Goal: Task Accomplishment & Management: Use online tool/utility

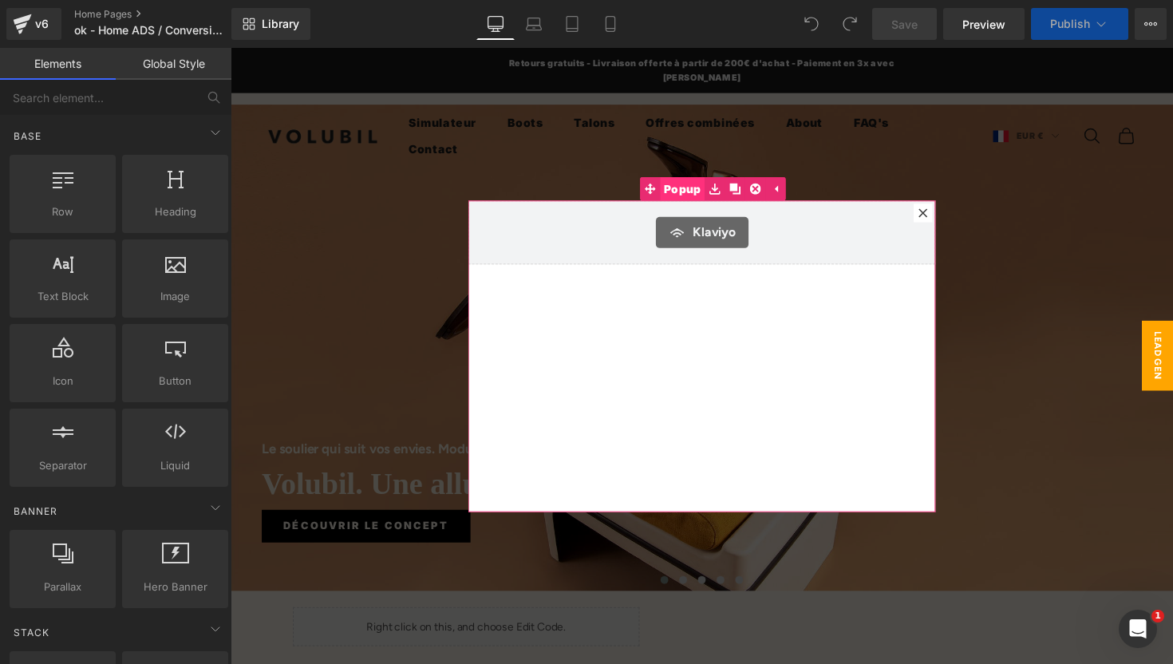
click at [695, 188] on span "Popup" at bounding box center [694, 192] width 46 height 24
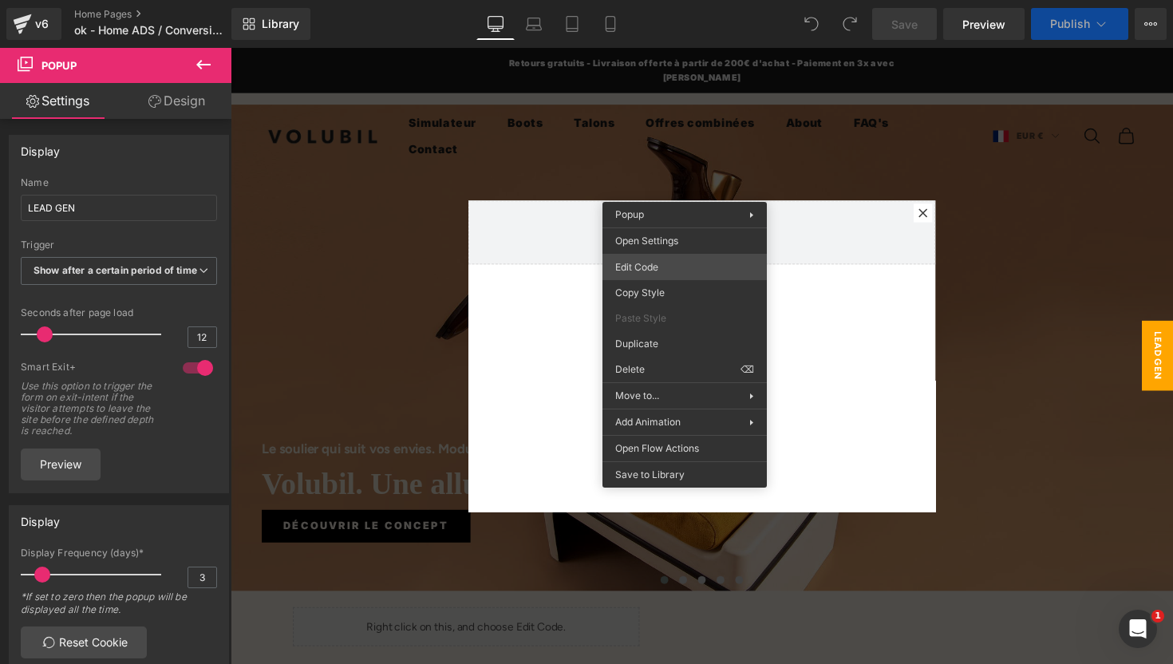
click at [669, 0] on div "You are previewing how the will restyle your page. You can not edit Elements in…" at bounding box center [586, 0] width 1173 height 0
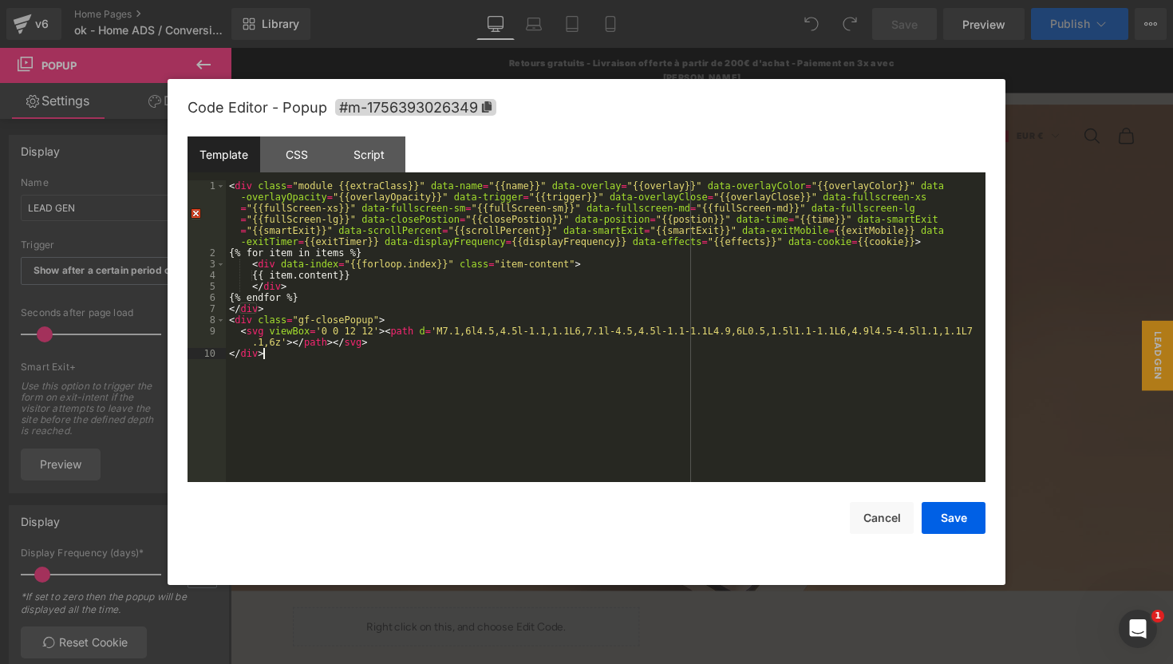
click at [564, 370] on div "< div class = "module {{extraClass}}" data-name = "{{name}}" data-overlay = "{{…" at bounding box center [606, 370] width 760 height 380
click at [1142, 625] on icon "Ouvrir le Messenger Intercom" at bounding box center [1136, 627] width 26 height 26
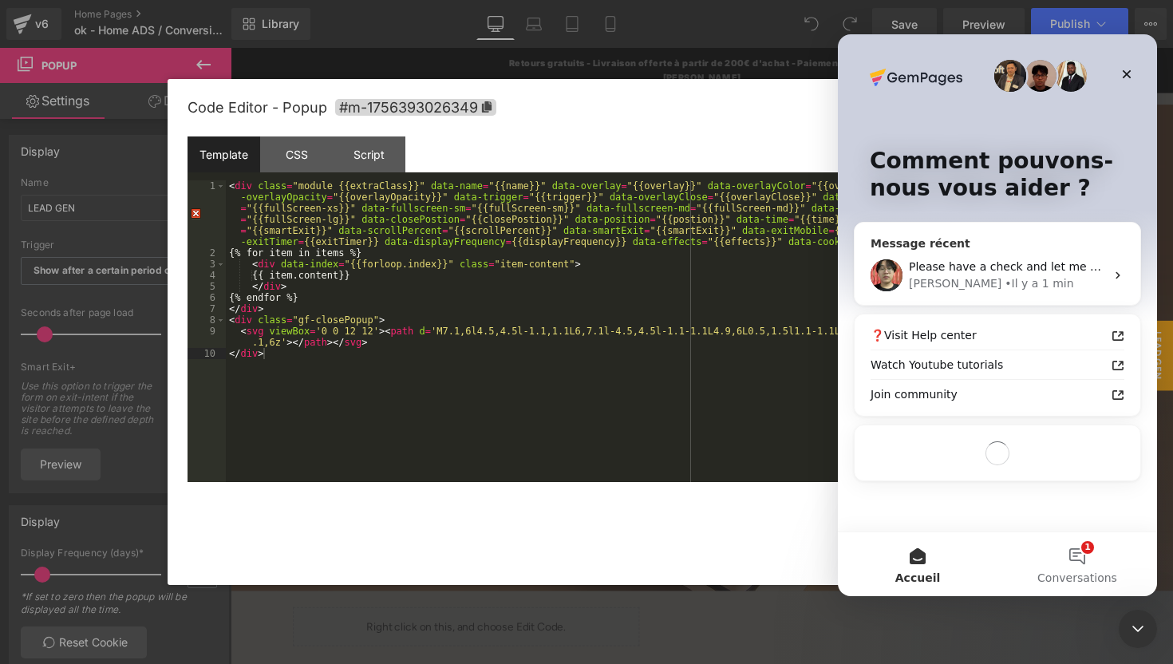
click at [1023, 290] on div "[PERSON_NAME] • Il y a 1 min" at bounding box center [1007, 283] width 196 height 17
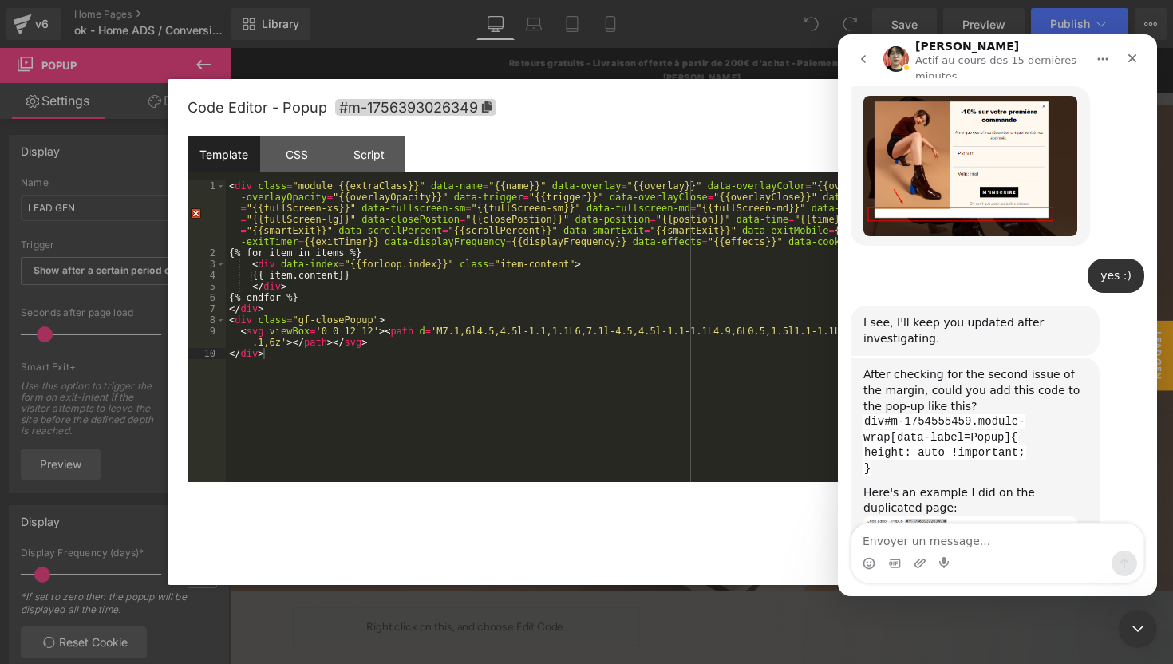
scroll to position [8526, 0]
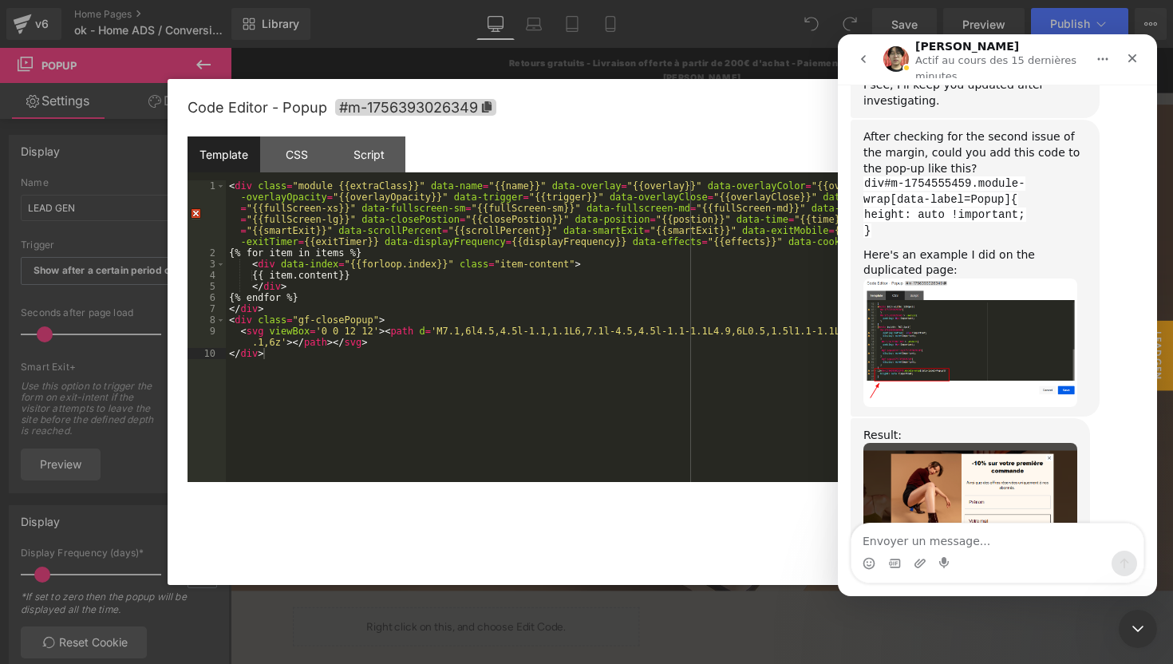
click at [288, 151] on div at bounding box center [586, 308] width 1173 height 616
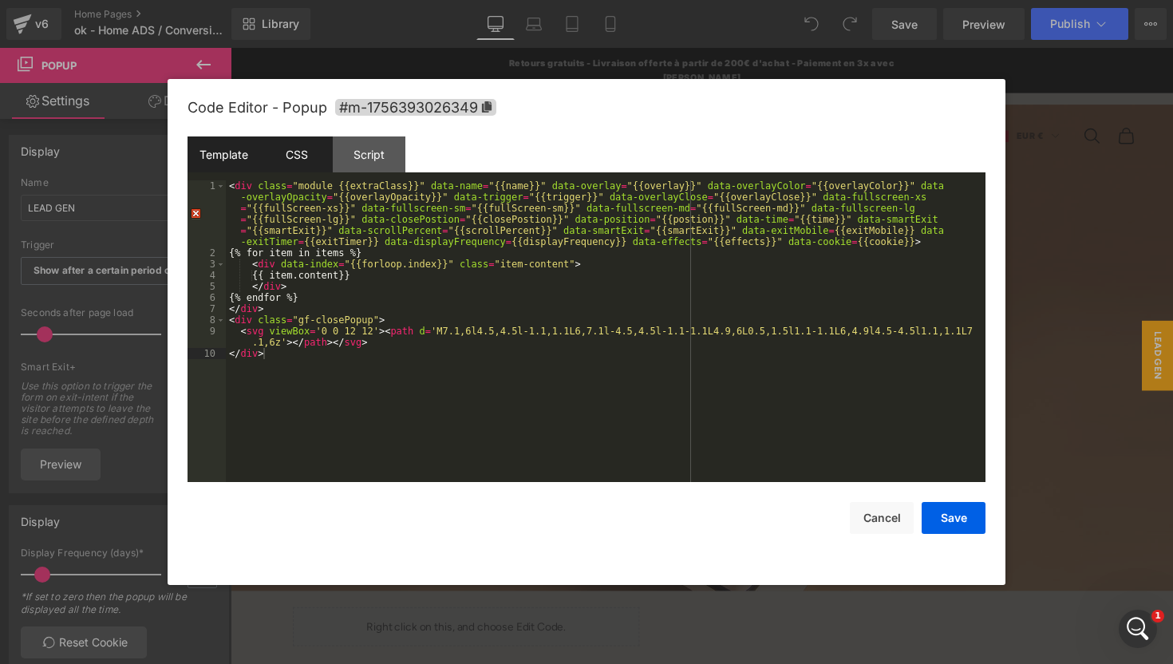
scroll to position [0, 0]
click at [305, 155] on div "CSS" at bounding box center [296, 155] width 73 height 36
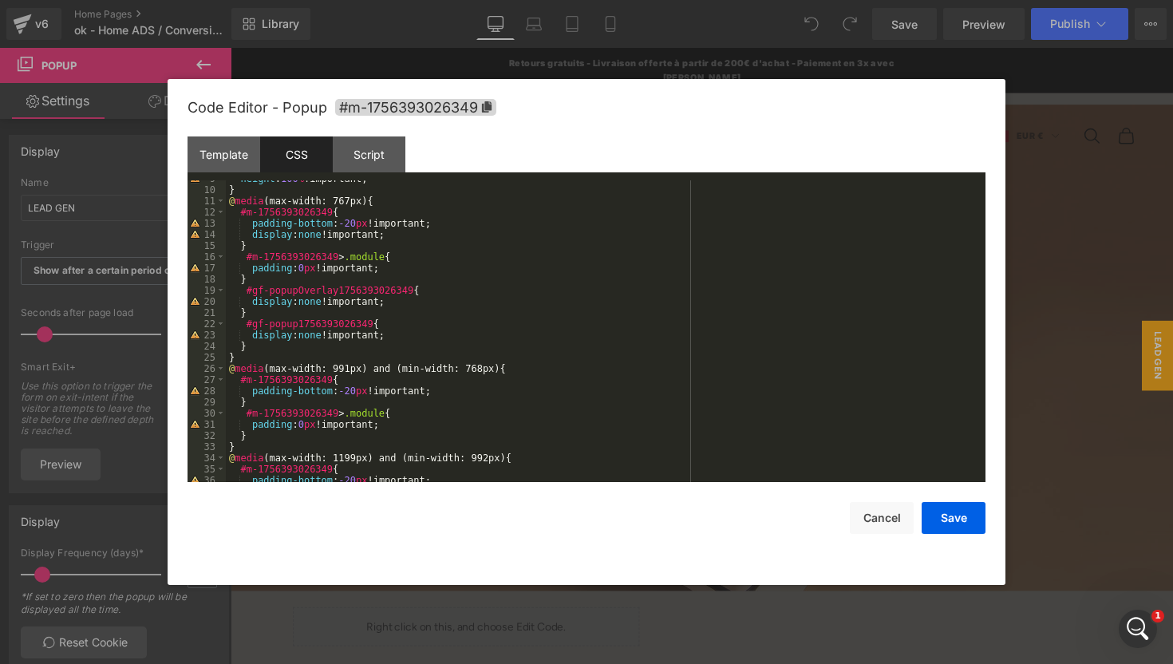
scroll to position [425, 0]
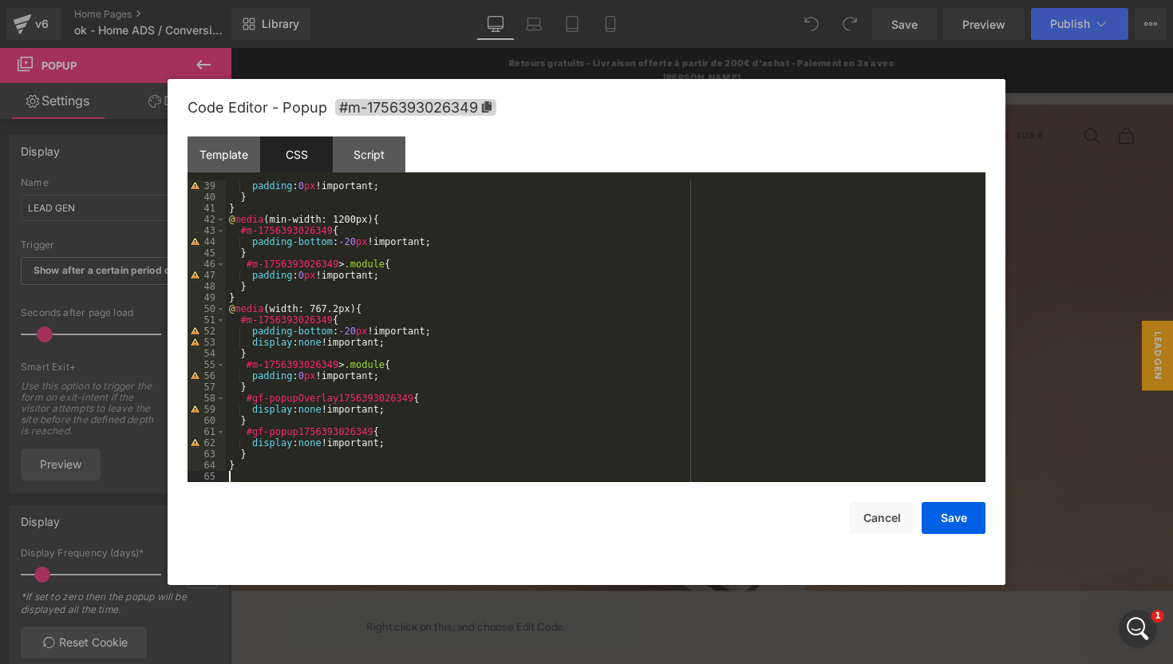
click at [301, 472] on div "padding : 0 px !important; } } @ media (min-width: 1200px) { #m-1756393026349 {…" at bounding box center [603, 342] width 754 height 324
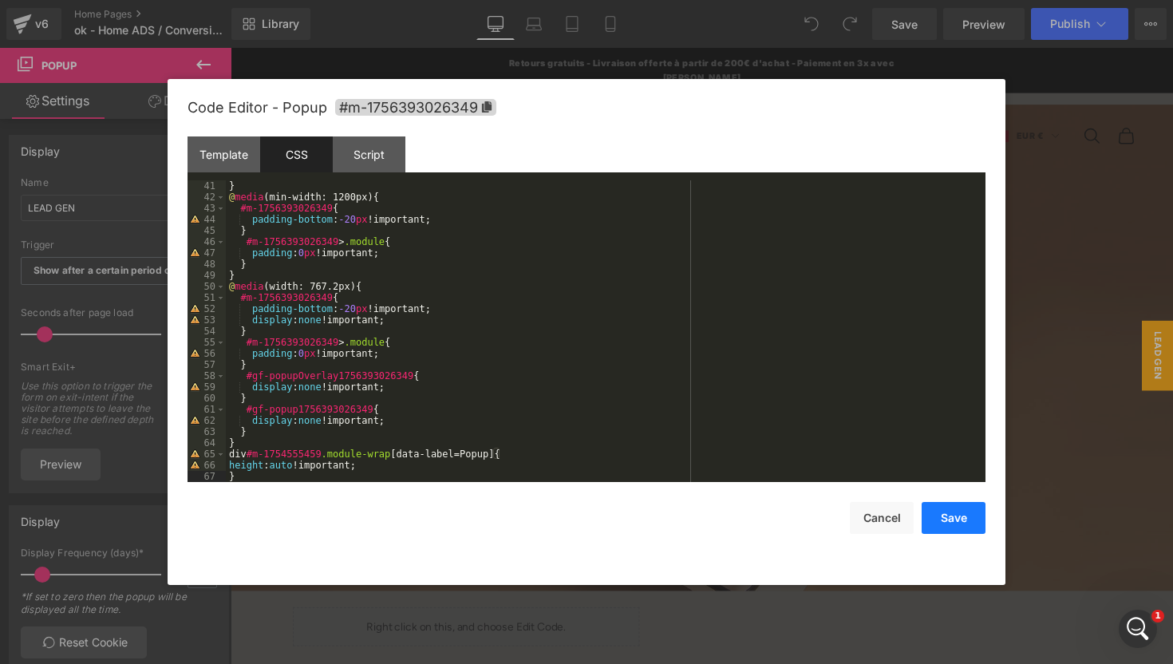
click at [971, 513] on button "Save" at bounding box center [954, 518] width 64 height 32
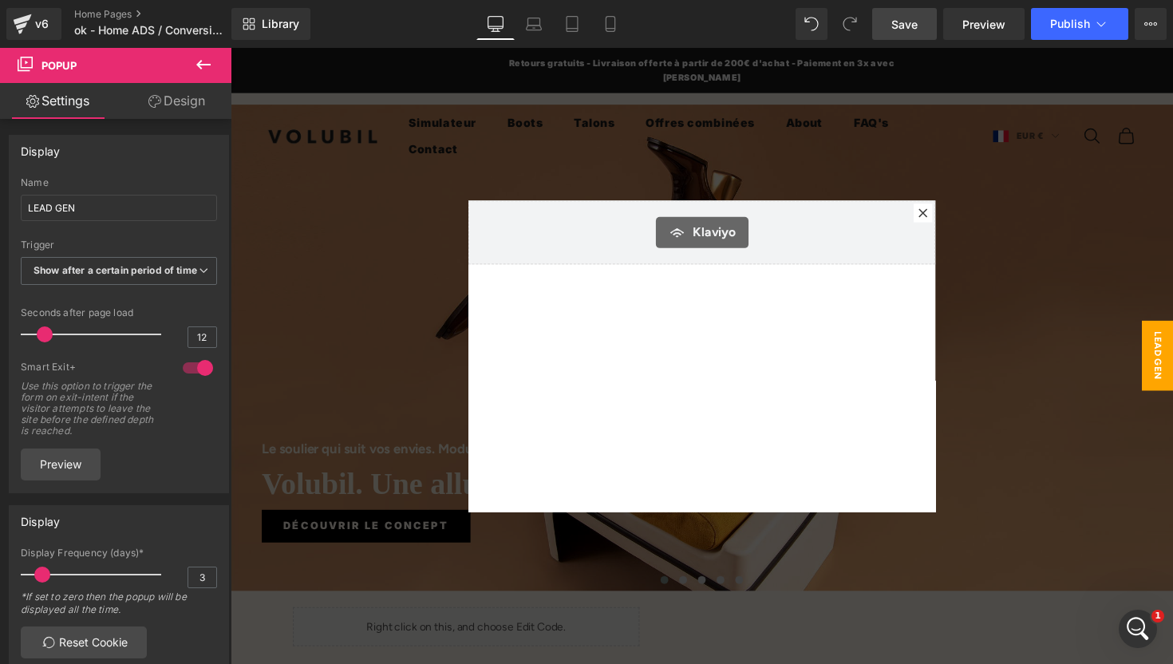
click at [915, 19] on span "Save" at bounding box center [905, 24] width 26 height 17
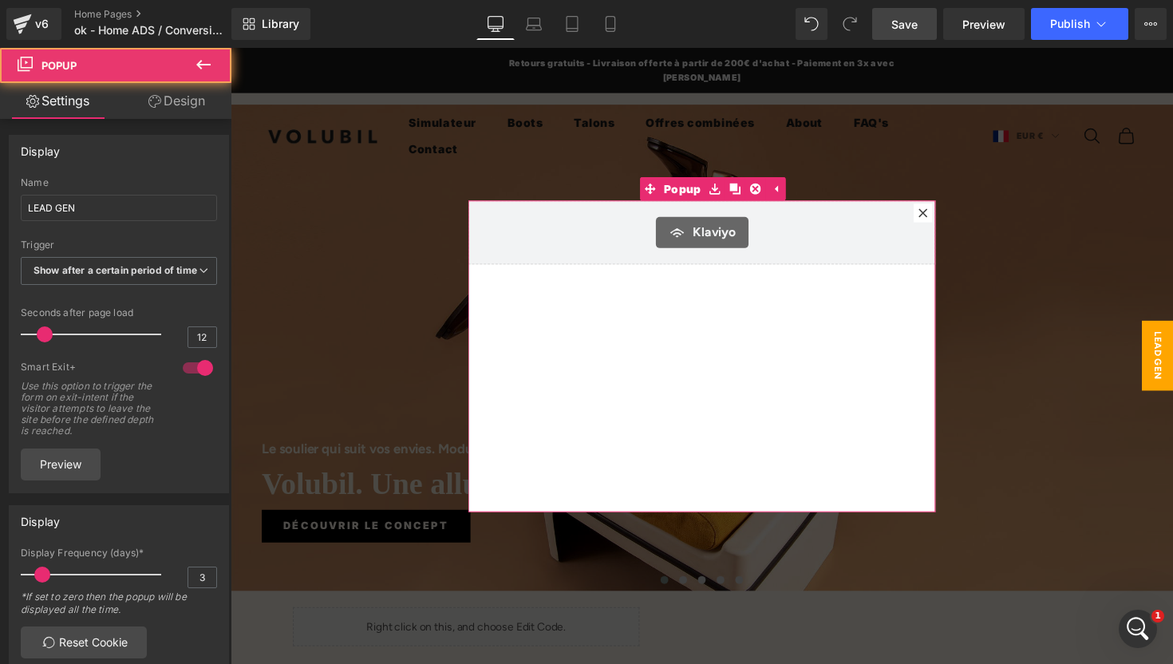
click at [941, 218] on icon at bounding box center [940, 216] width 9 height 9
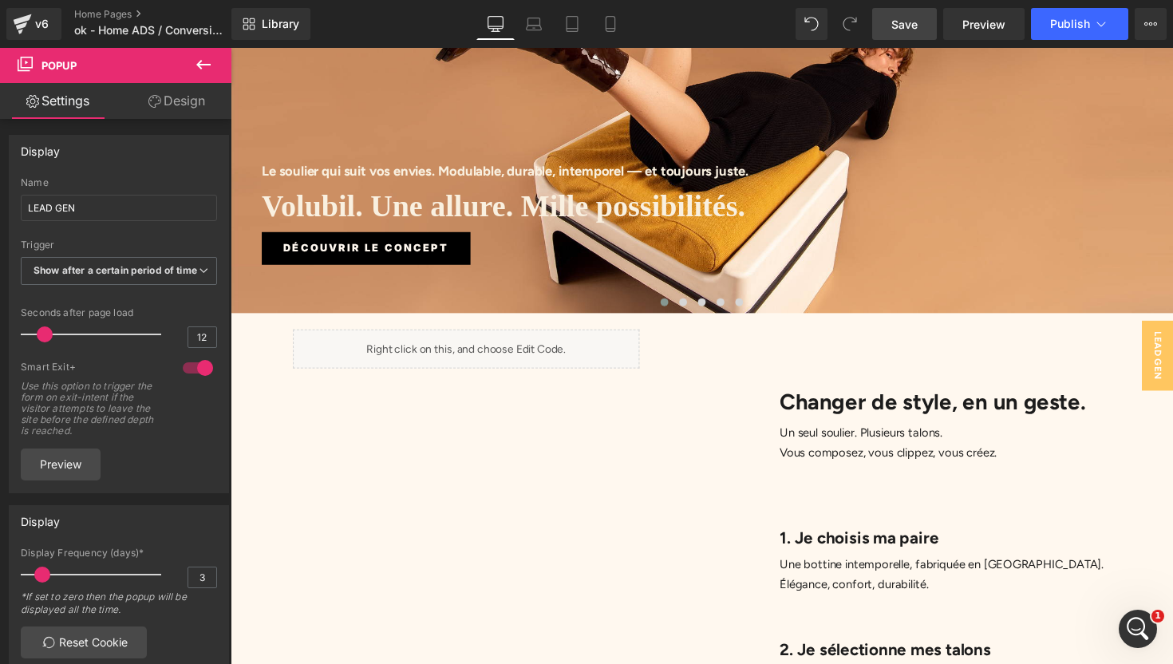
scroll to position [300, 0]
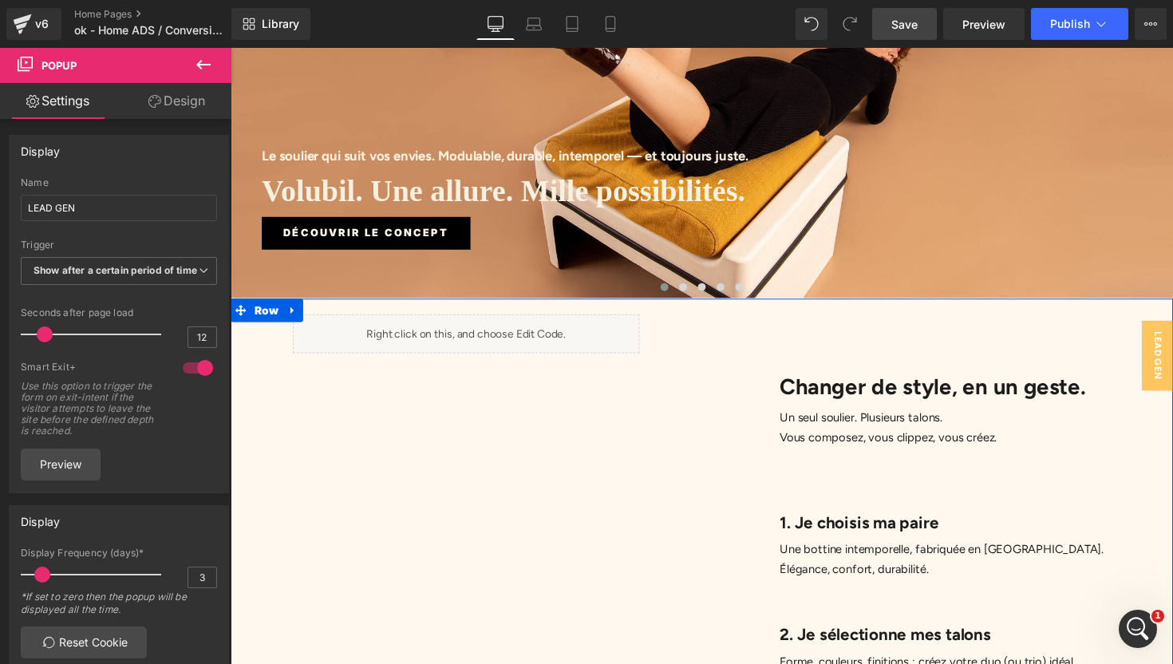
click at [491, 321] on div "Liquid" at bounding box center [472, 341] width 355 height 40
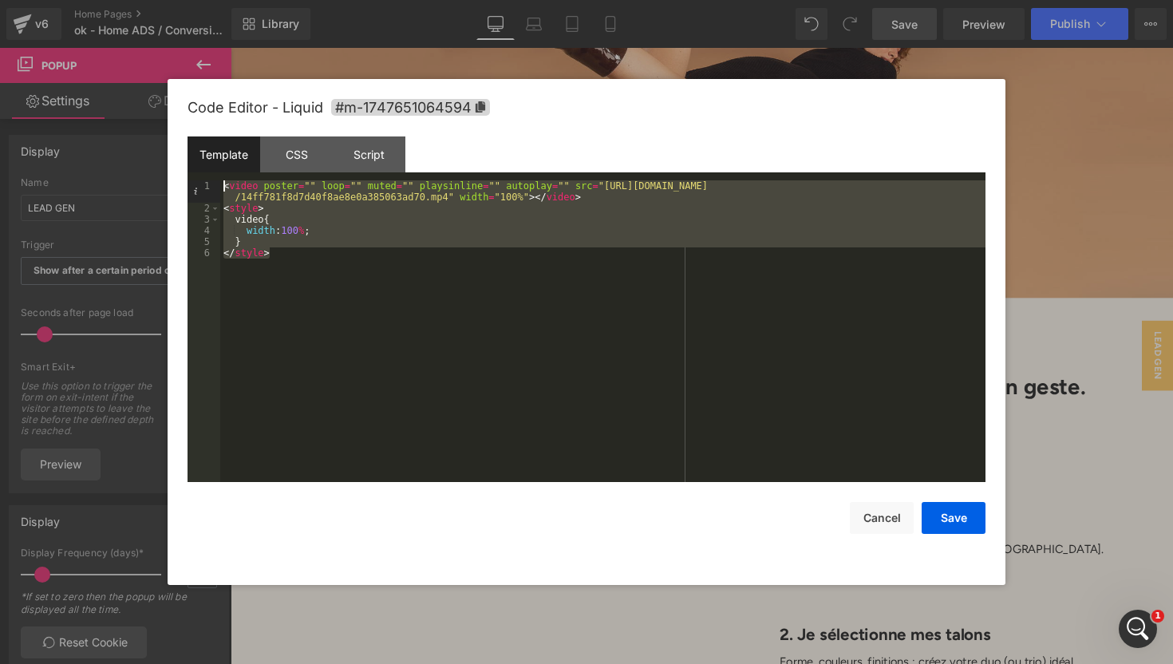
drag, startPoint x: 482, startPoint y: 299, endPoint x: 484, endPoint y: 177, distance: 121.3
click at [484, 177] on div "Template CSS Script Data 1 2 3 4 5 6 < video poster = "" loop = "" muted = "" p…" at bounding box center [587, 310] width 798 height 346
click at [875, 520] on button "Cancel" at bounding box center [882, 518] width 64 height 32
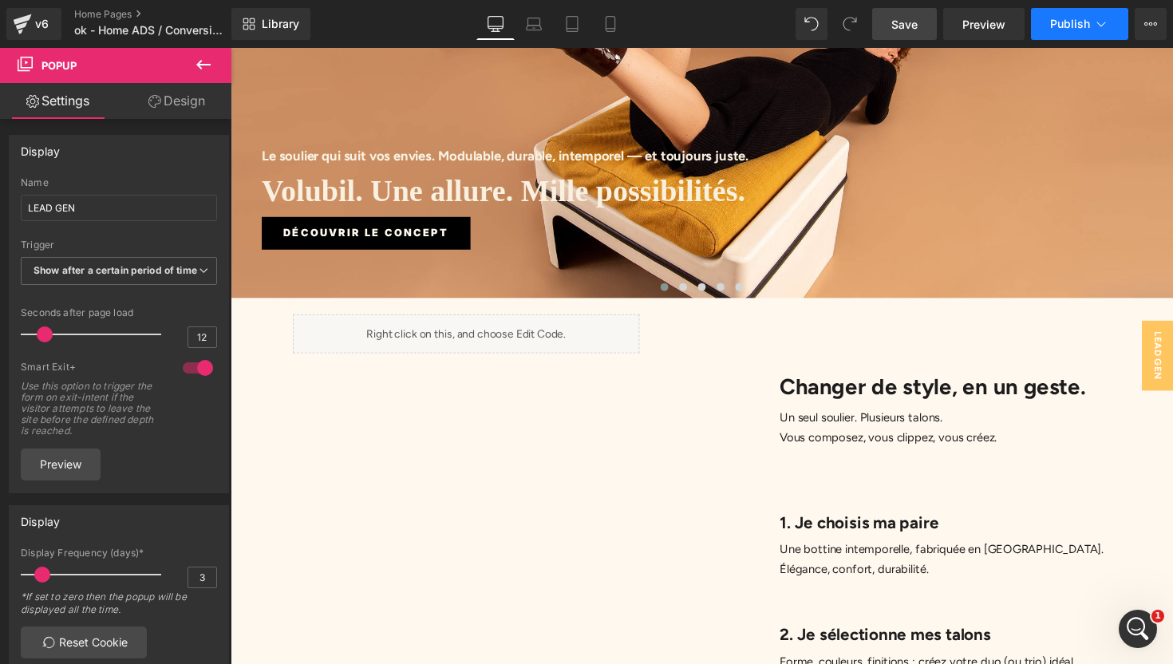
click at [1085, 23] on span "Publish" at bounding box center [1071, 24] width 40 height 13
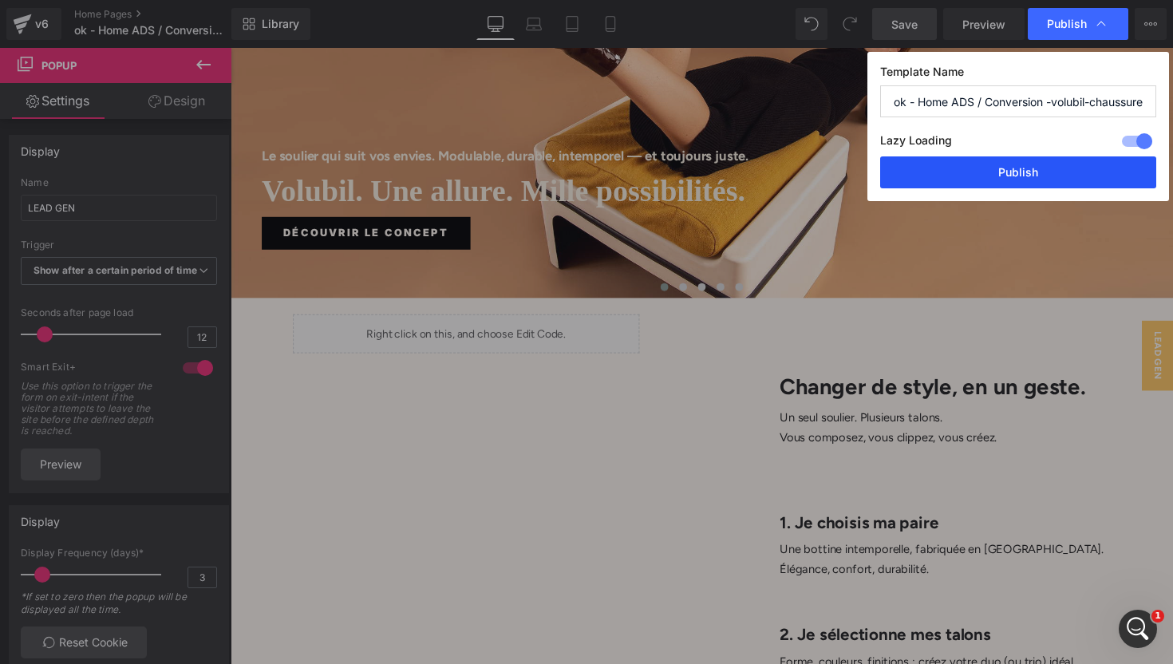
click at [1025, 177] on button "Publish" at bounding box center [1018, 172] width 276 height 32
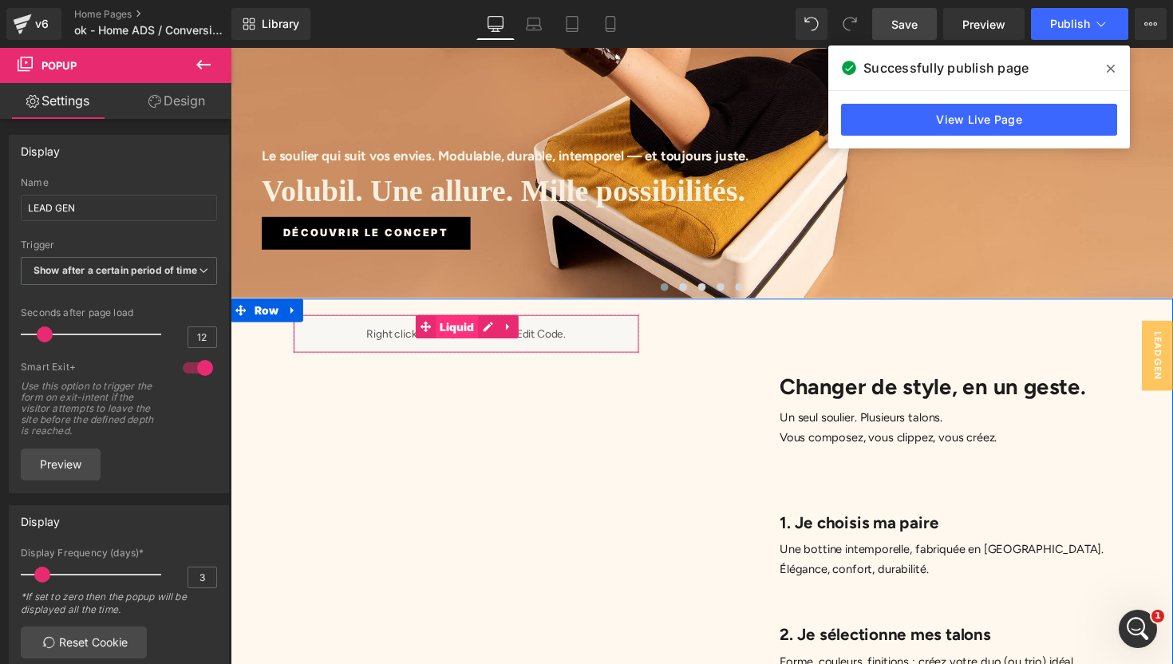
click at [463, 323] on span "Liquid" at bounding box center [463, 335] width 44 height 24
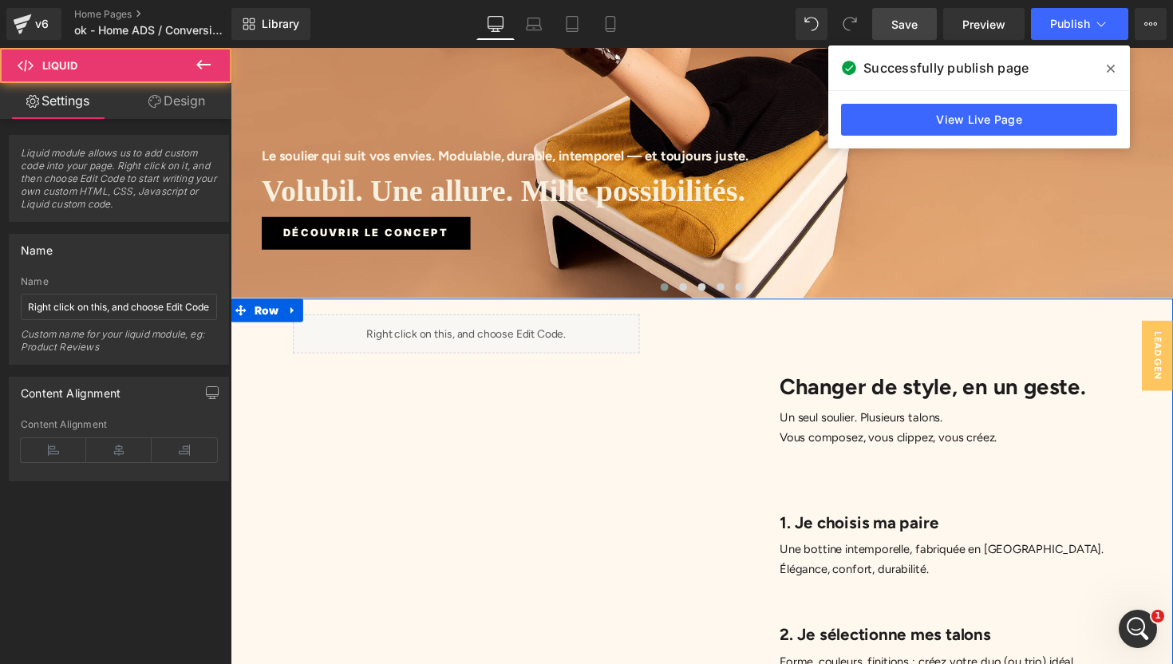
click at [497, 321] on div "Liquid" at bounding box center [472, 341] width 355 height 40
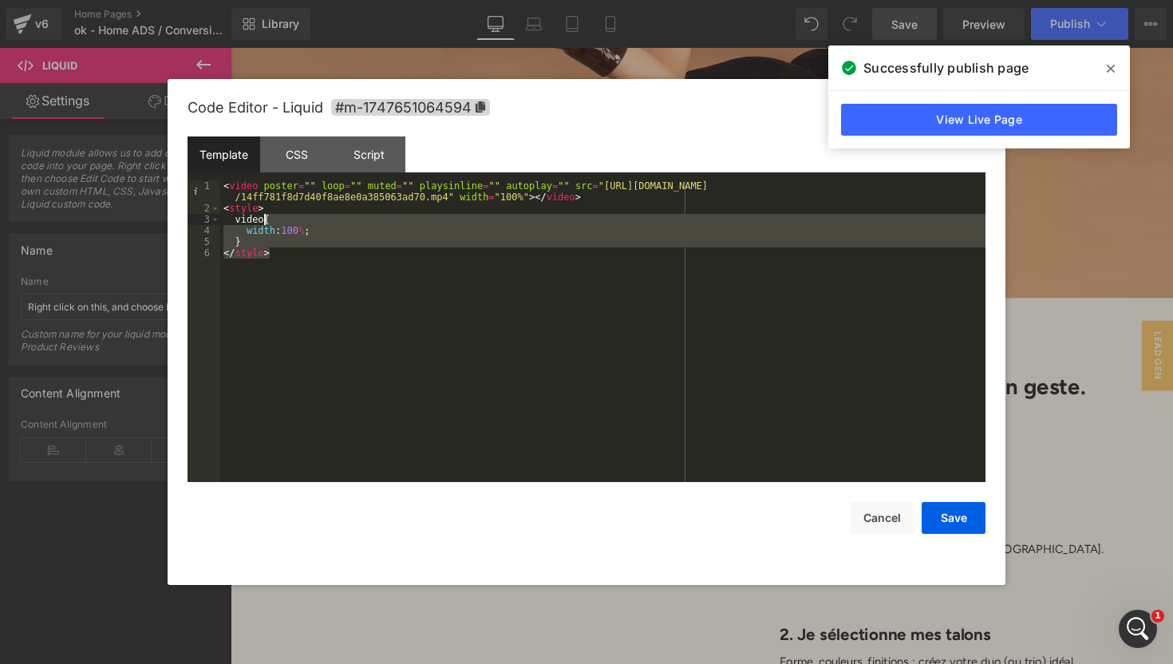
drag, startPoint x: 304, startPoint y: 270, endPoint x: 263, endPoint y: 215, distance: 69.0
click at [263, 215] on div "< video poster = "" loop = "" muted = "" playsinline = "" autoplay = "" src = "…" at bounding box center [603, 347] width 766 height 335
click at [315, 252] on div "< video poster = "" loop = "" muted = "" playsinline = "" autoplay = "" src = "…" at bounding box center [603, 331] width 766 height 302
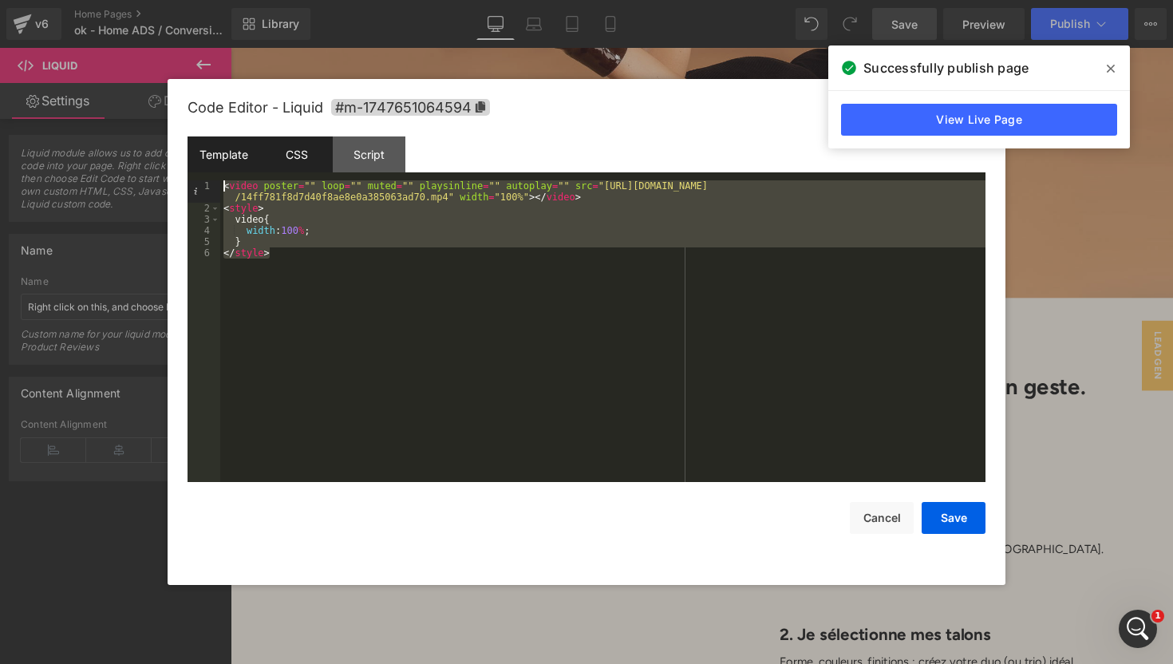
drag, startPoint x: 311, startPoint y: 263, endPoint x: 309, endPoint y: 155, distance: 107.8
click at [309, 155] on div "Template CSS Script Data 1 2 3 4 5 6 < video poster = "" loop = "" muted = "" p…" at bounding box center [587, 310] width 798 height 346
